Goal: Transaction & Acquisition: Book appointment/travel/reservation

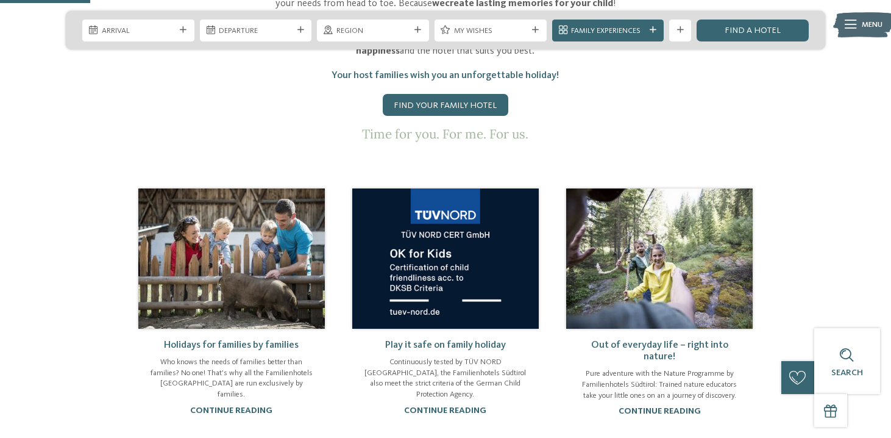
scroll to position [491, 0]
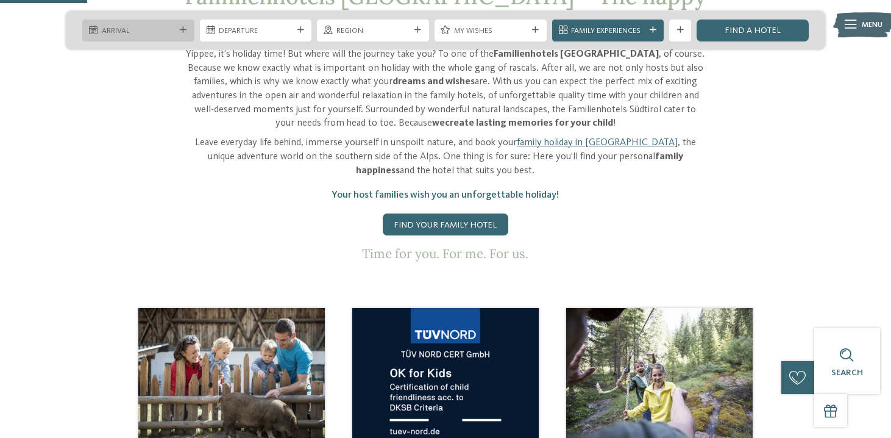
click at [176, 24] on div "Arrival" at bounding box center [138, 30] width 79 height 12
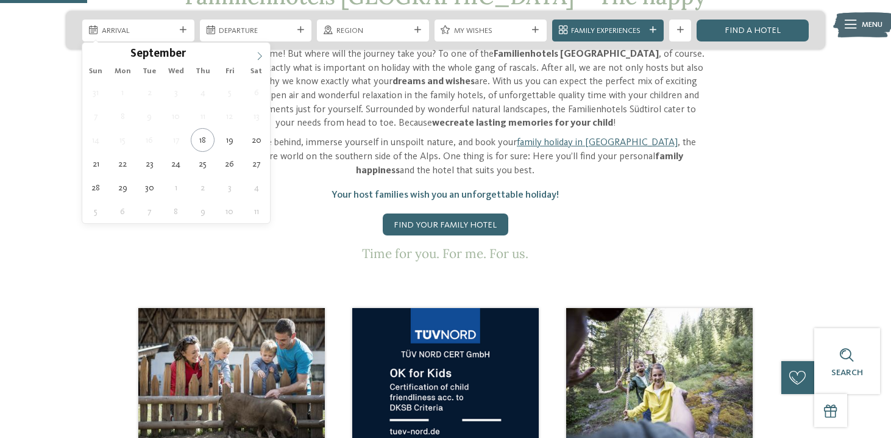
click at [260, 58] on icon at bounding box center [260, 56] width 4 height 8
type div "[DATE]"
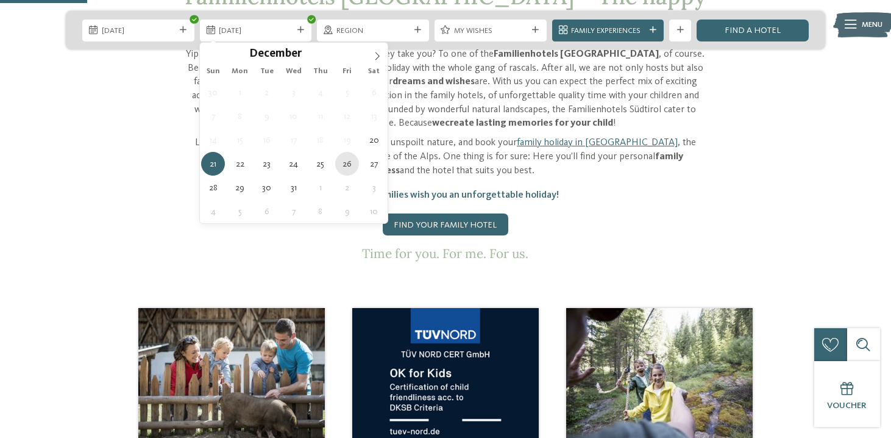
type div "[DATE]"
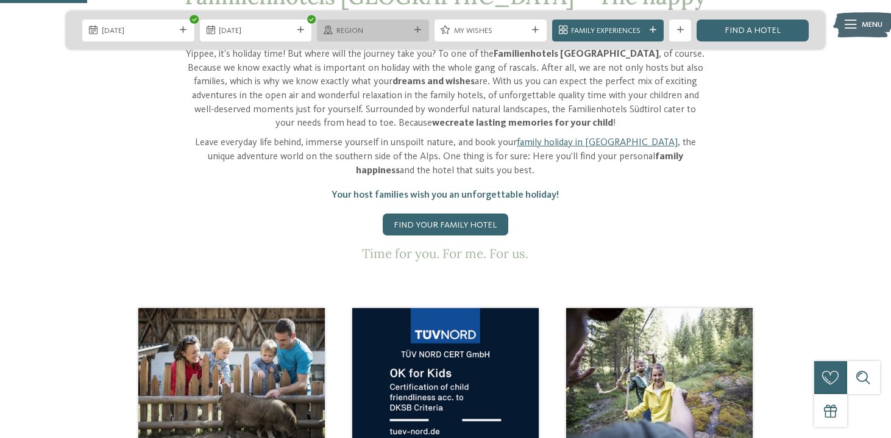
click at [422, 29] on div at bounding box center [418, 30] width 11 height 7
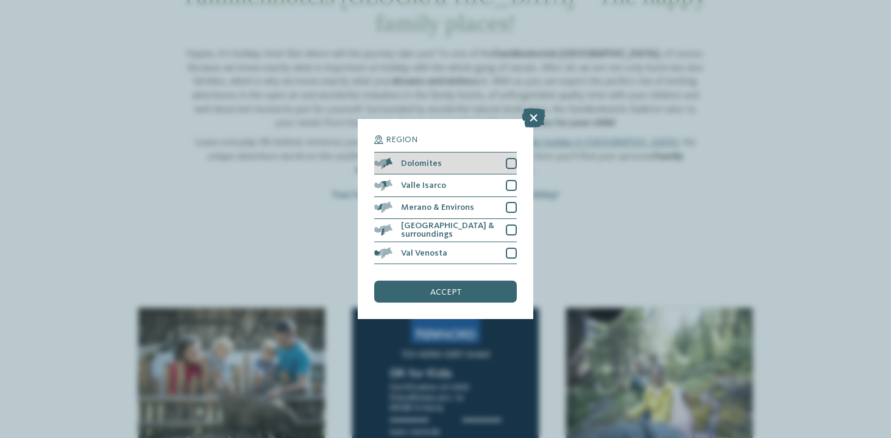
click at [474, 164] on div "Dolomites" at bounding box center [445, 163] width 143 height 22
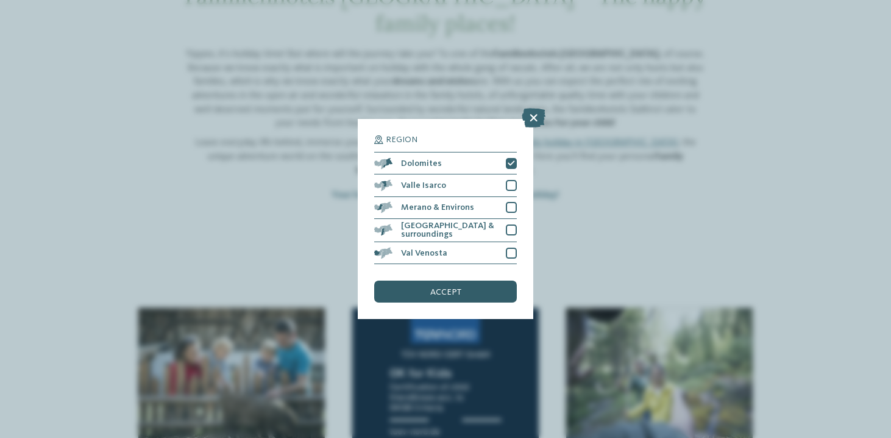
click at [455, 291] on span "accept" at bounding box center [445, 292] width 31 height 9
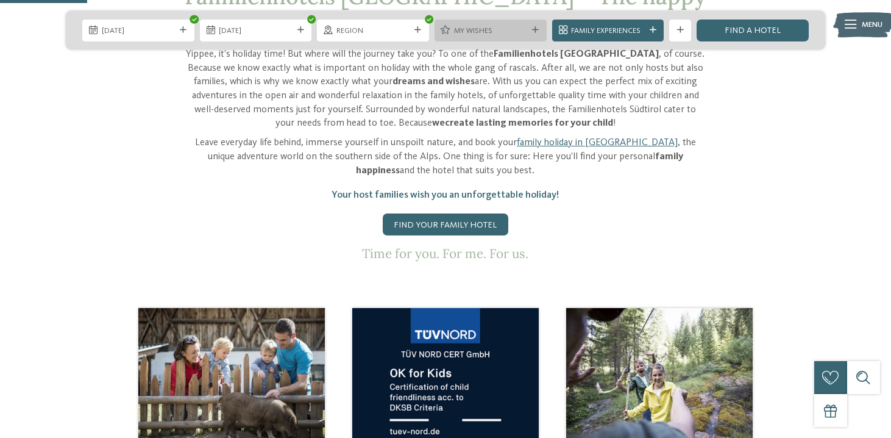
click at [488, 27] on span "My wishes" at bounding box center [491, 31] width 74 height 11
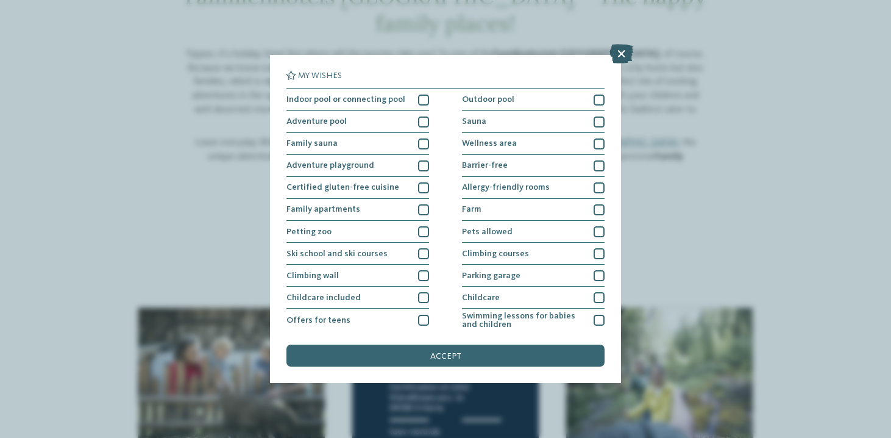
click at [619, 53] on icon at bounding box center [622, 54] width 24 height 20
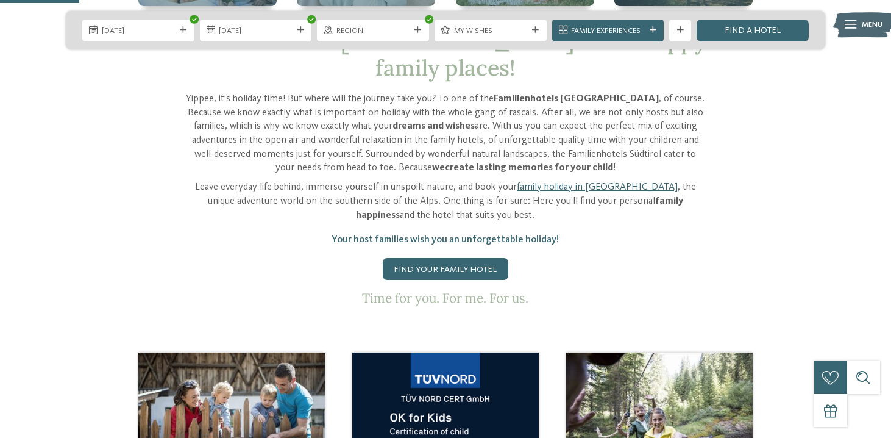
scroll to position [445, 0]
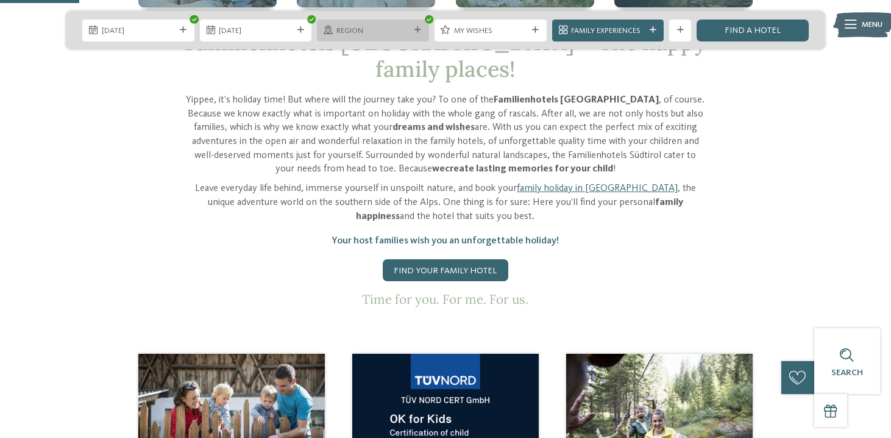
click at [347, 32] on span "Region" at bounding box center [373, 31] width 74 height 11
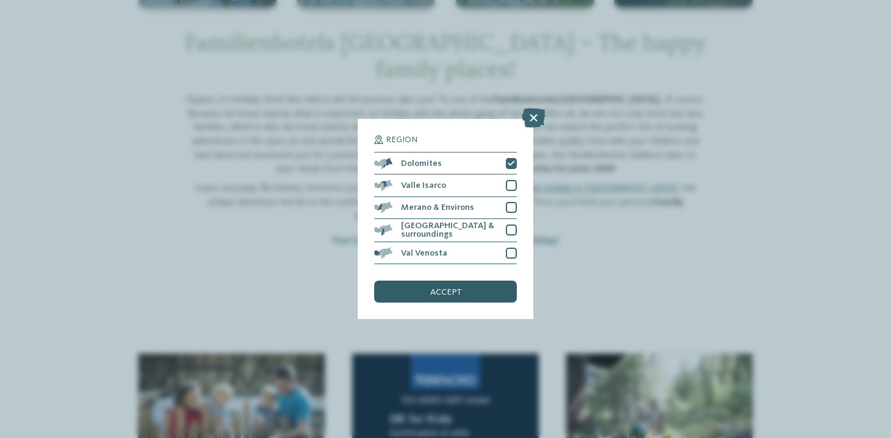
click at [438, 291] on span "accept" at bounding box center [445, 292] width 31 height 9
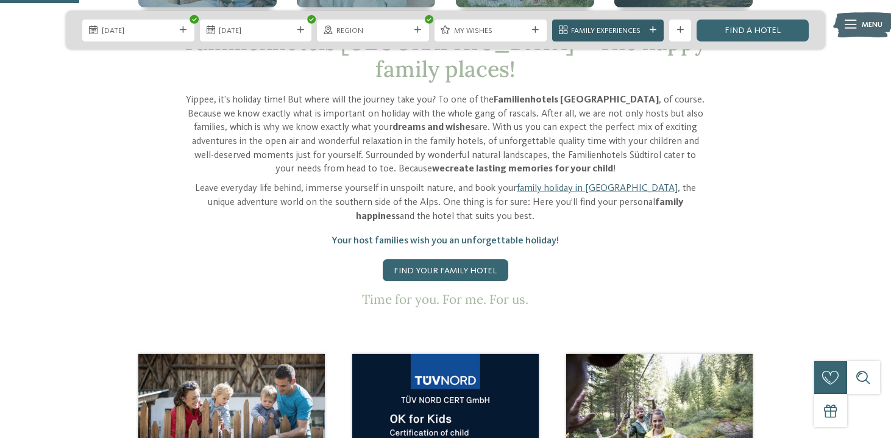
click at [590, 26] on span "Family Experiences" at bounding box center [608, 31] width 74 height 11
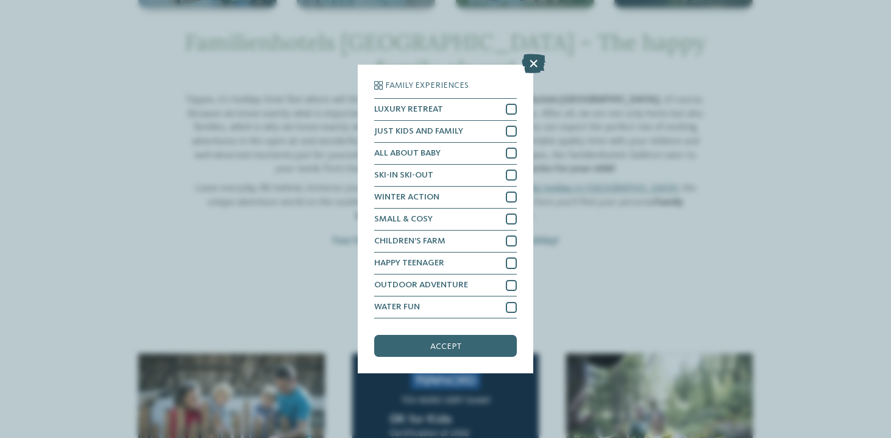
click at [532, 63] on icon at bounding box center [534, 64] width 24 height 20
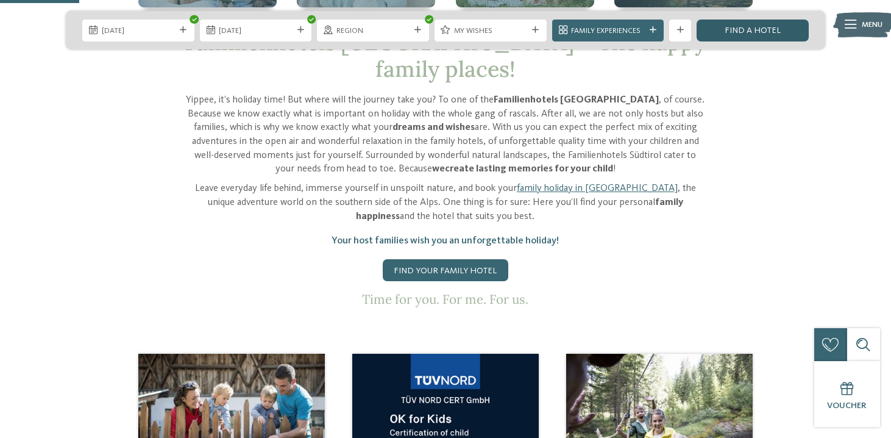
click at [740, 35] on link "Find a hotel" at bounding box center [753, 31] width 112 height 22
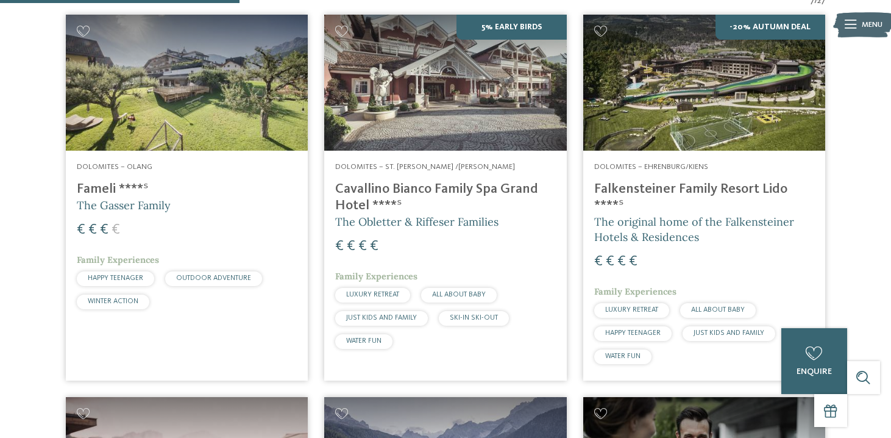
scroll to position [377, 0]
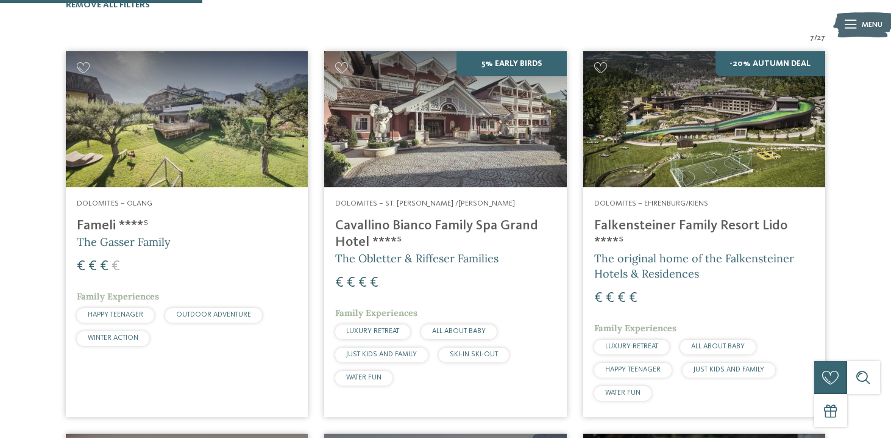
click at [457, 117] on img at bounding box center [445, 119] width 242 height 136
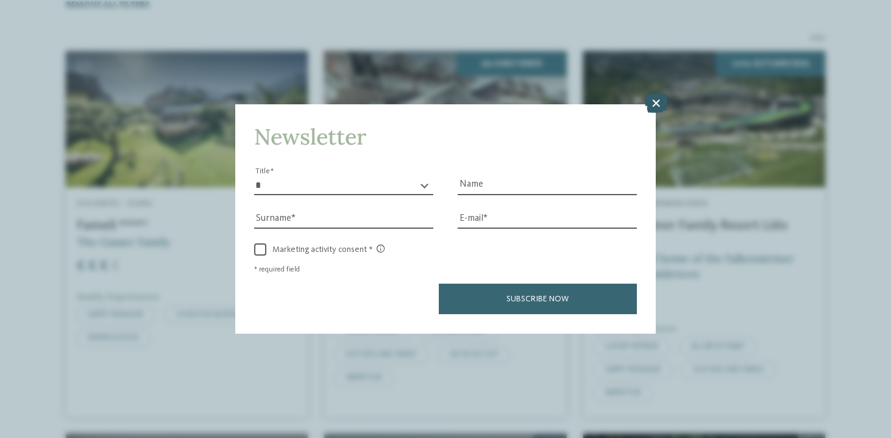
click at [655, 102] on icon at bounding box center [656, 104] width 24 height 20
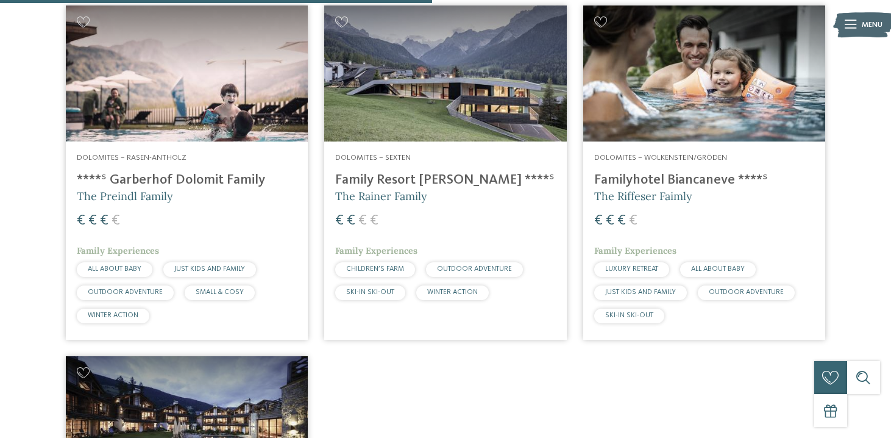
scroll to position [806, 0]
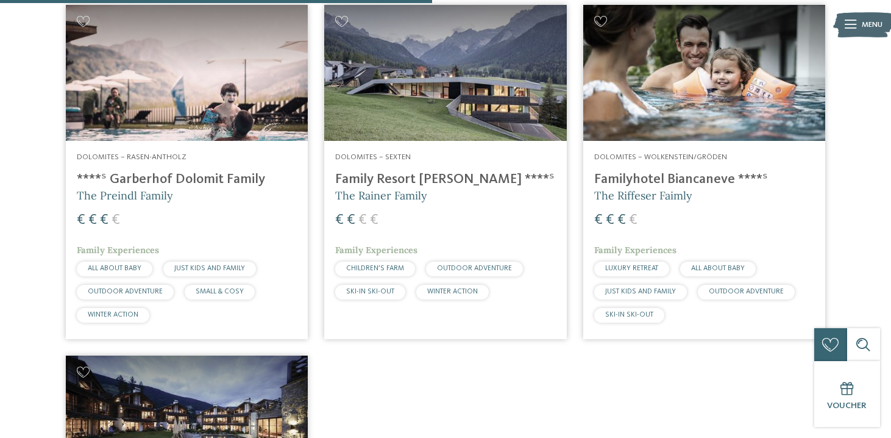
drag, startPoint x: 283, startPoint y: 155, endPoint x: 256, endPoint y: 8, distance: 150.0
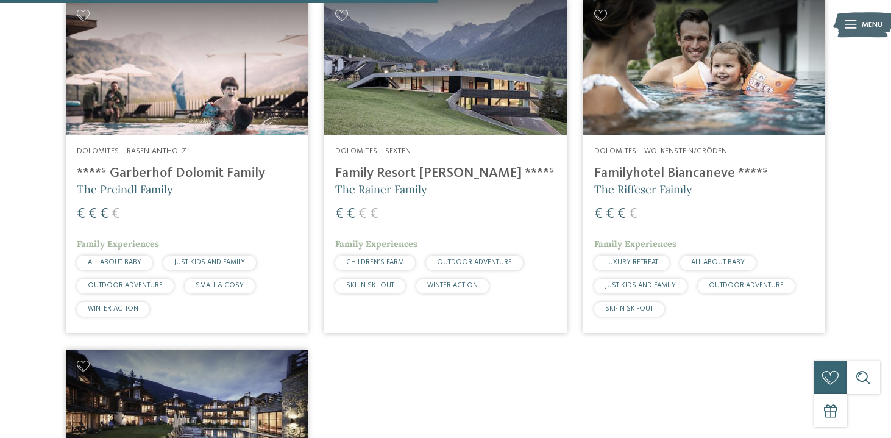
scroll to position [813, 0]
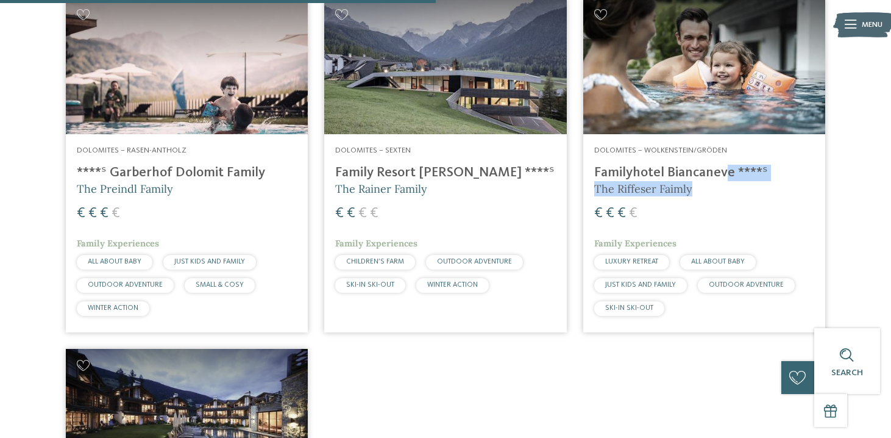
drag, startPoint x: 578, startPoint y: 139, endPoint x: 705, endPoint y: 162, distance: 128.3
click at [705, 162] on article "Dolomites – Wolkenstein/Gröden Familyhotel Biancaneve ****ˢ The Riffeser Faimly…" at bounding box center [704, 165] width 258 height 350
copy div "Familyhotel Biancaneve ****ˢ The Riffeser Faimly"
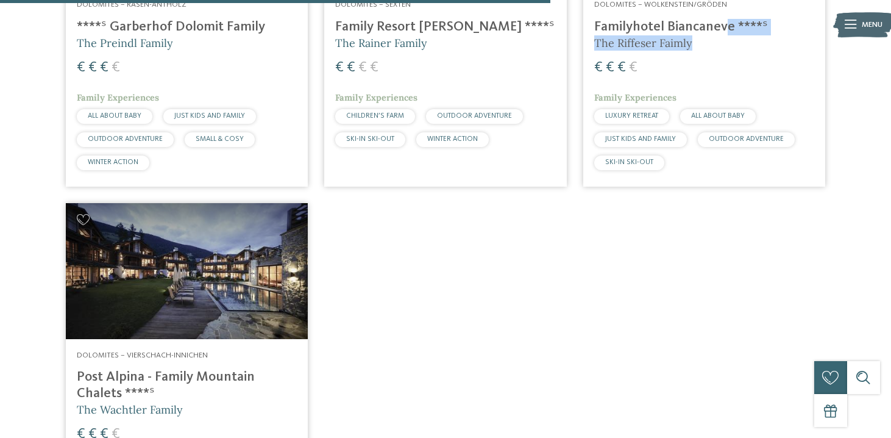
scroll to position [957, 0]
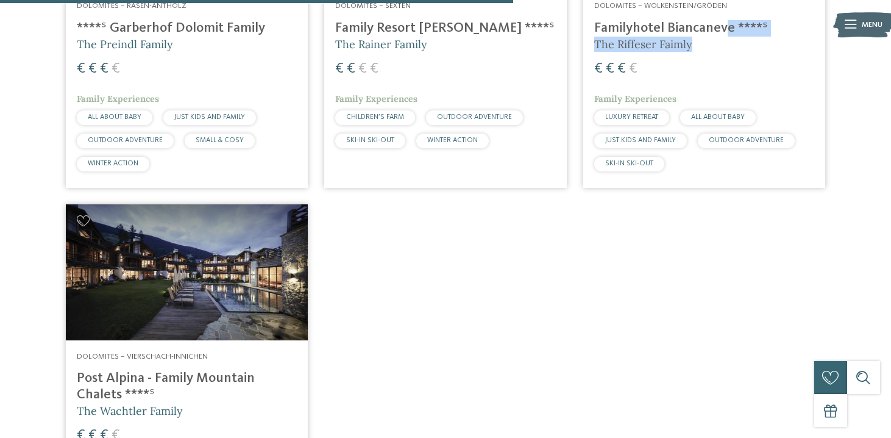
drag, startPoint x: 218, startPoint y: 311, endPoint x: 105, endPoint y: 9, distance: 323.5
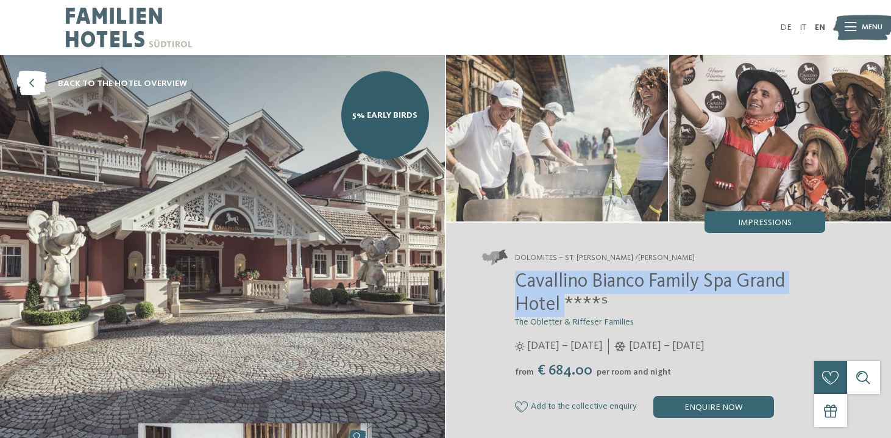
drag, startPoint x: 513, startPoint y: 279, endPoint x: 564, endPoint y: 304, distance: 57.0
click at [564, 304] on div "Cavallino Bianco Family Spa Grand Hotel ****ˢ The Obletter & Riffeser Families …" at bounding box center [653, 344] width 343 height 147
copy span "Cavallino Bianco Family Spa Grand Hotel"
